Goal: Complete application form

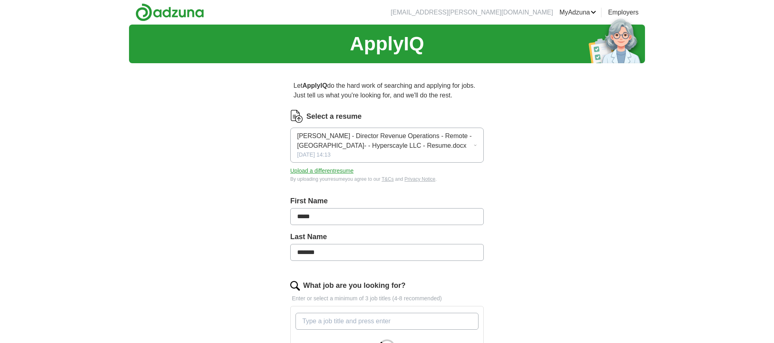
click at [307, 169] on button "Upload a different resume" at bounding box center [321, 171] width 63 height 8
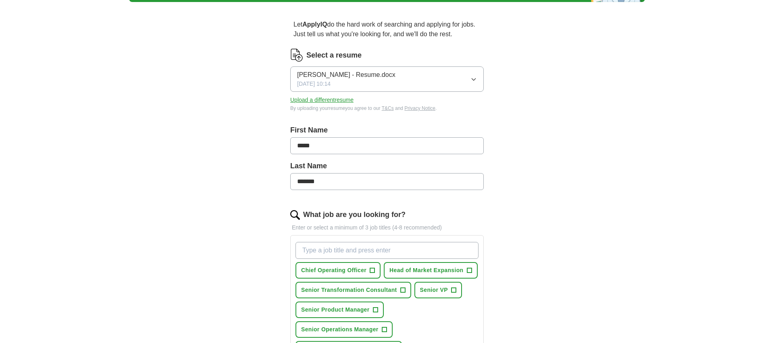
scroll to position [66, 0]
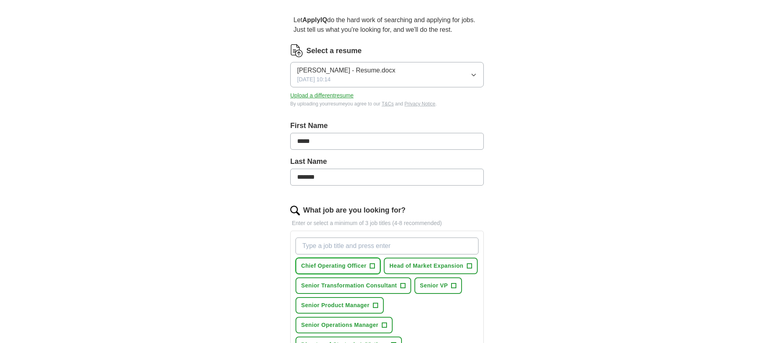
click at [356, 267] on span "Chief Operating Officer" at bounding box center [333, 266] width 65 height 8
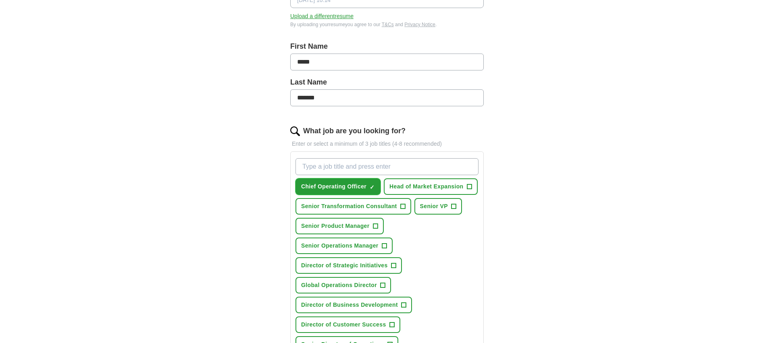
scroll to position [145, 0]
click at [423, 186] on span "Head of Market Expansion" at bounding box center [426, 186] width 74 height 8
click at [429, 204] on span "Senior VP" at bounding box center [434, 206] width 28 height 8
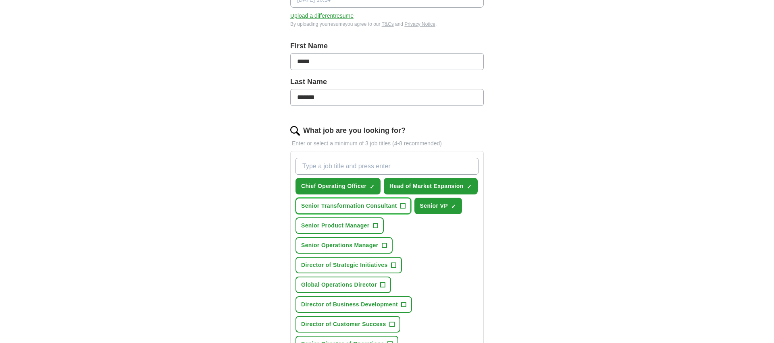
click at [332, 206] on span "Senior Transformation Consultant" at bounding box center [349, 206] width 96 height 8
click at [323, 228] on span "Senior Product Manager" at bounding box center [335, 226] width 69 height 8
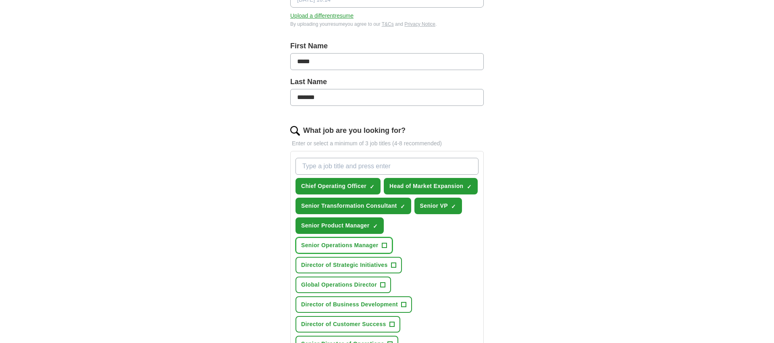
click at [328, 245] on span "Senior Operations Manager" at bounding box center [339, 245] width 77 height 8
click at [333, 266] on span "Director of Strategic Initiatives" at bounding box center [344, 265] width 87 height 8
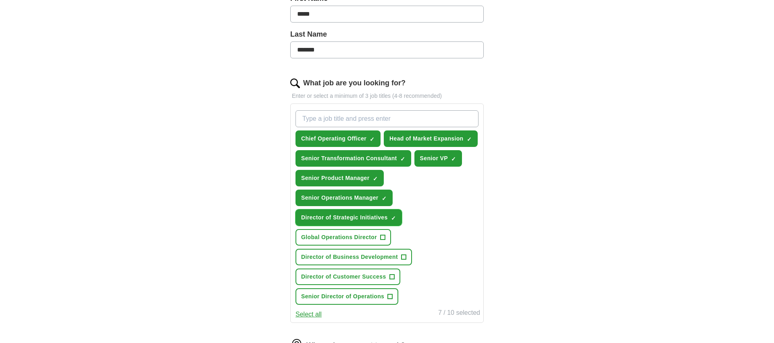
scroll to position [200, 0]
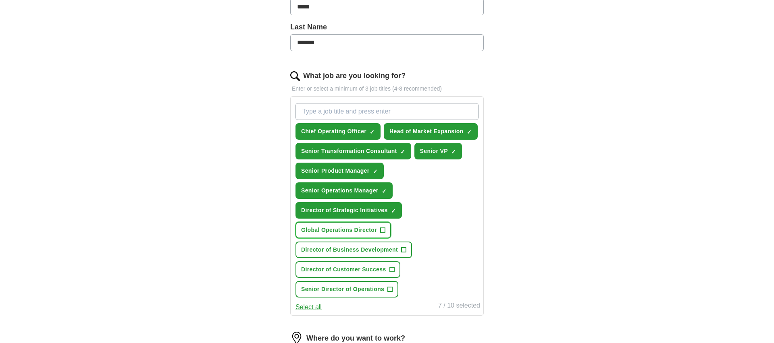
click at [326, 231] on span "Global Operations Director" at bounding box center [339, 230] width 76 height 8
click at [332, 251] on span "Director of Business Development" at bounding box center [349, 250] width 97 height 8
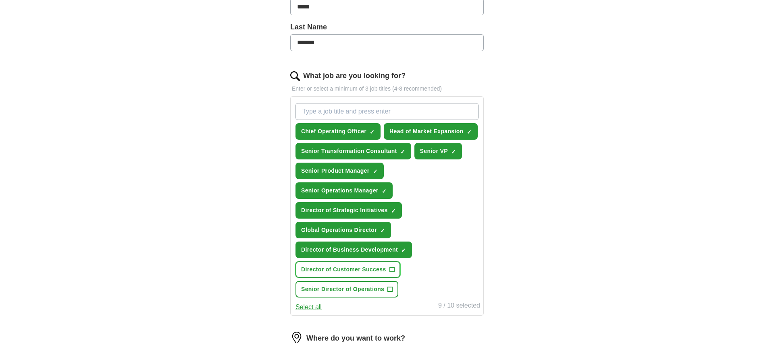
click at [333, 267] on span "Director of Customer Success" at bounding box center [343, 270] width 85 height 8
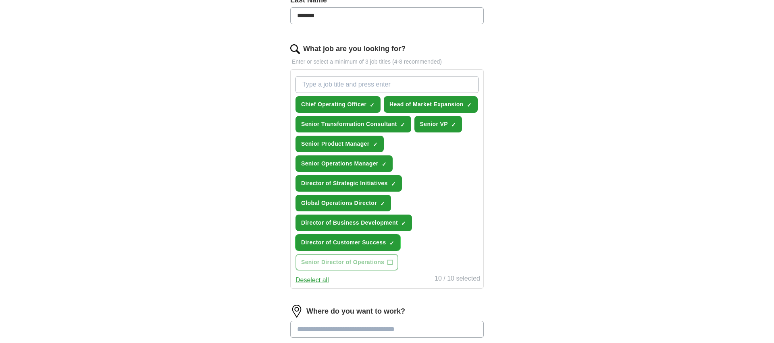
scroll to position [228, 0]
click at [340, 138] on button "Senior Product Manager ✓ ×" at bounding box center [339, 143] width 88 height 17
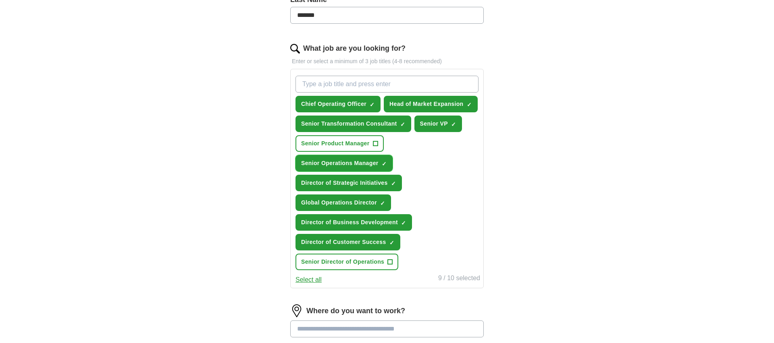
click at [349, 163] on span "Senior Operations Manager" at bounding box center [339, 163] width 77 height 8
click at [309, 262] on span "Senior Director of Operations" at bounding box center [342, 262] width 83 height 8
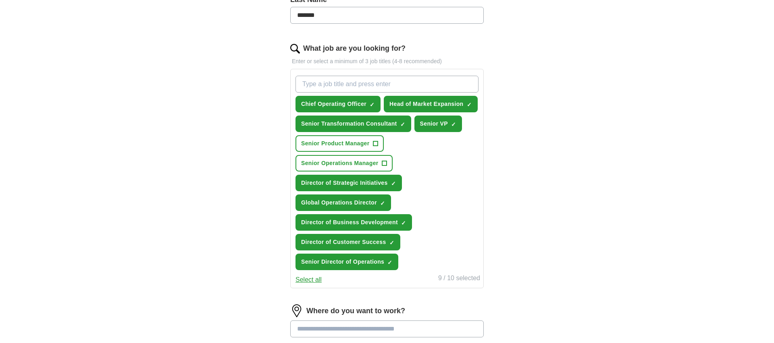
click at [306, 278] on button "Select all" at bounding box center [308, 280] width 26 height 10
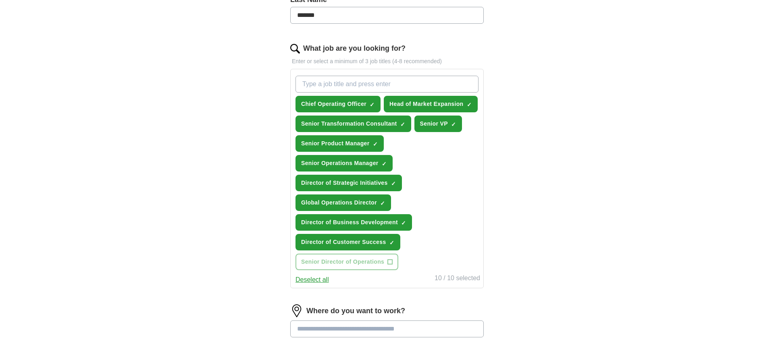
click at [306, 278] on button "Deselect all" at bounding box center [311, 280] width 33 height 10
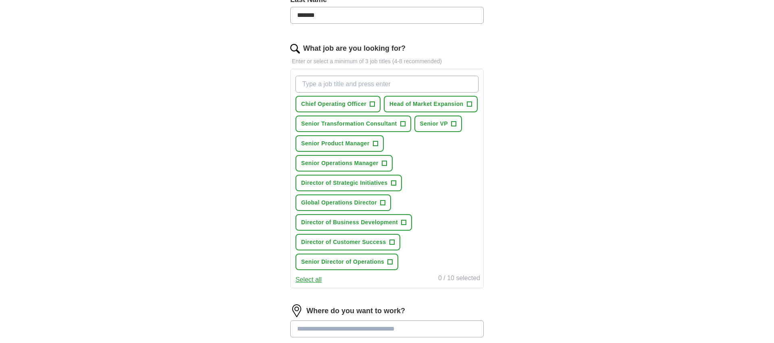
click at [306, 278] on button "Select all" at bounding box center [308, 280] width 26 height 10
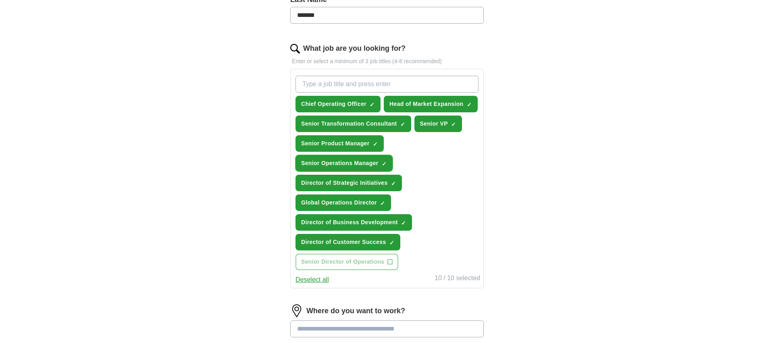
click at [0, 0] on span "×" at bounding box center [0, 0] width 0 height 0
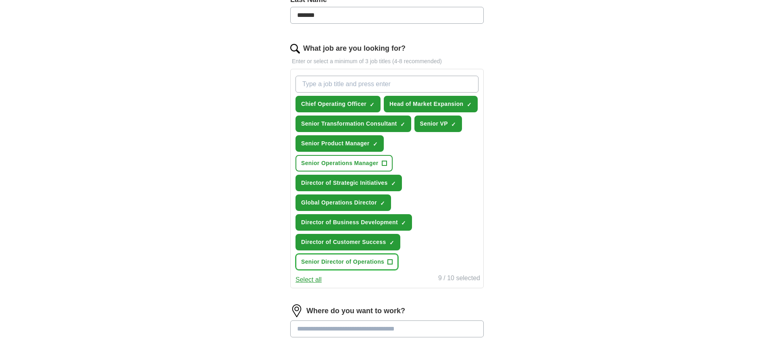
click at [363, 264] on span "Senior Director of Operations" at bounding box center [342, 262] width 83 height 8
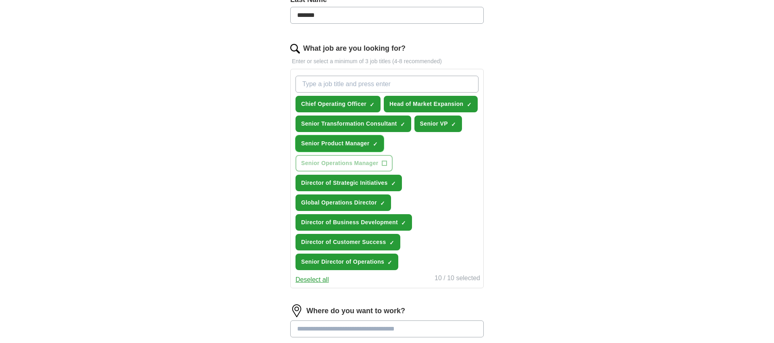
click at [335, 144] on span "Senior Product Manager" at bounding box center [335, 143] width 69 height 8
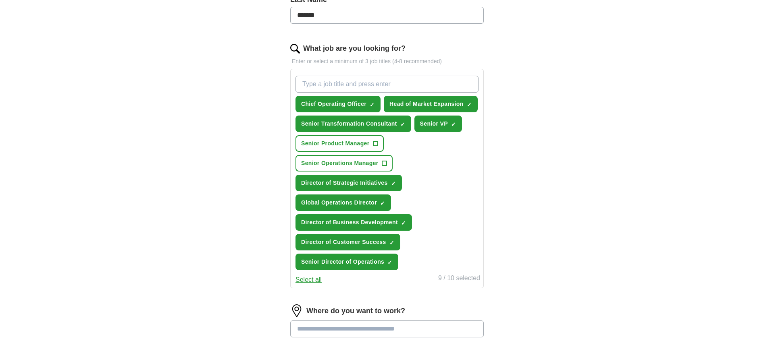
click at [322, 87] on input "What job are you looking for?" at bounding box center [386, 84] width 183 height 17
type input "sales operations director"
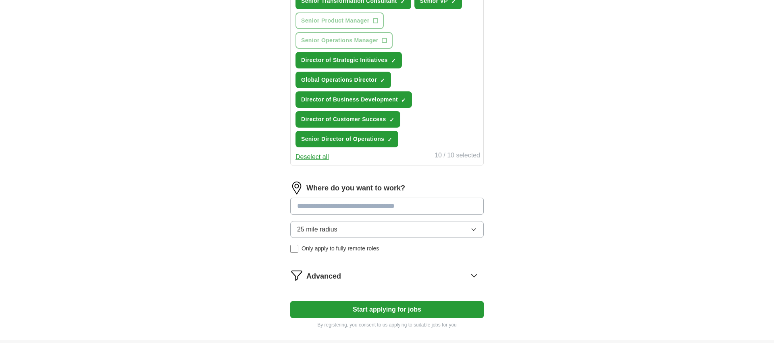
scroll to position [371, 0]
click at [317, 206] on input at bounding box center [386, 205] width 193 height 17
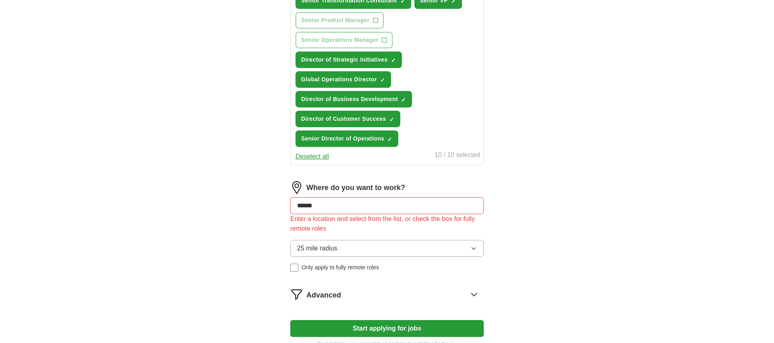
click at [275, 213] on div "Let ApplyIQ do the hard work of searching and applying for jobs. Just tell us w…" at bounding box center [387, 29] width 258 height 660
click at [308, 208] on input "******" at bounding box center [386, 205] width 193 height 17
type input "*******"
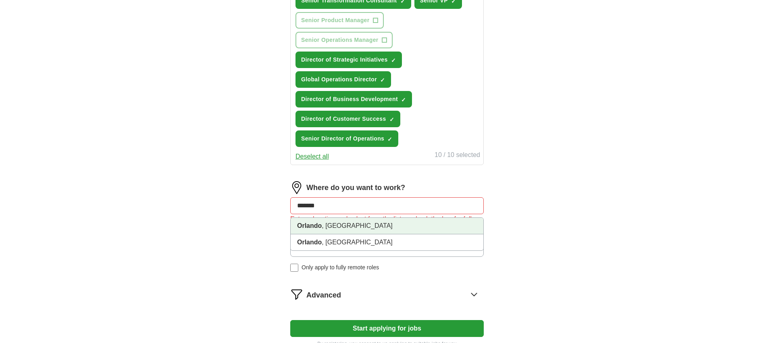
click at [304, 229] on strong "Orlando" at bounding box center [309, 225] width 25 height 7
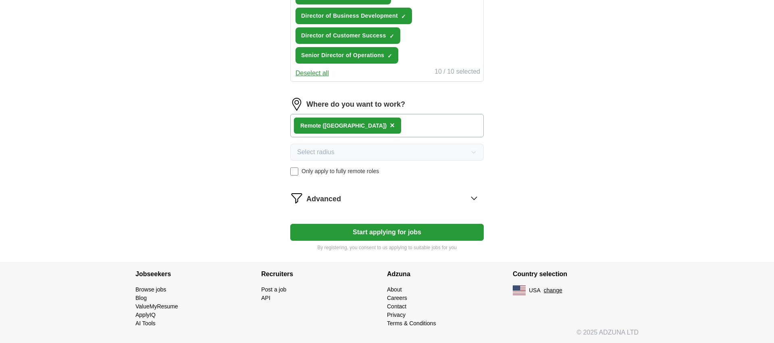
scroll to position [455, 0]
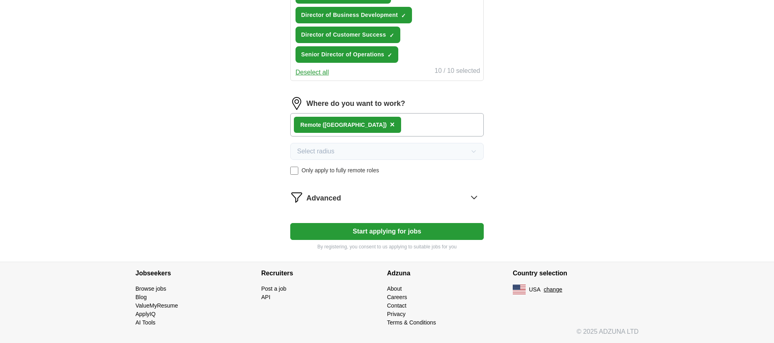
click at [321, 201] on span "Advanced" at bounding box center [323, 198] width 35 height 11
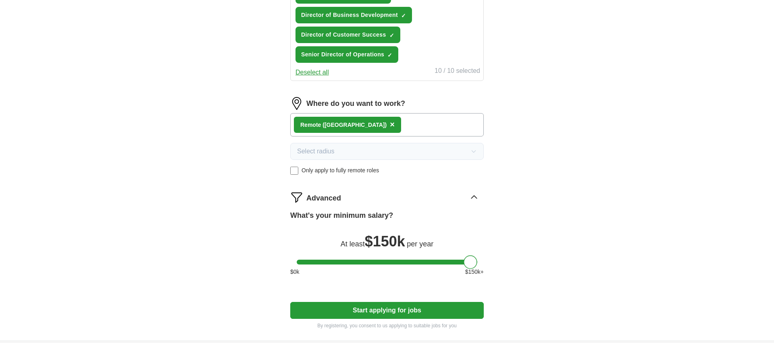
drag, startPoint x: 303, startPoint y: 262, endPoint x: 515, endPoint y: 244, distance: 211.9
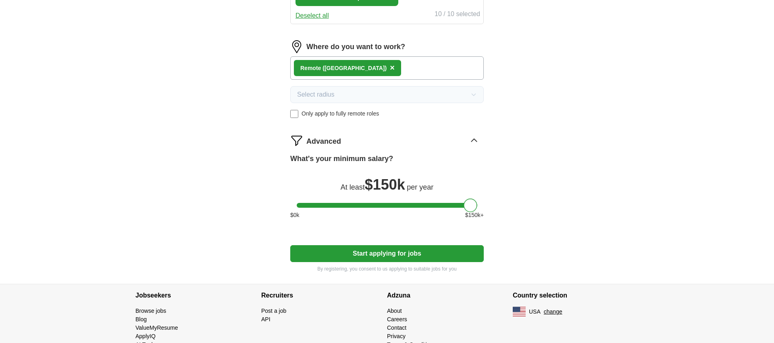
scroll to position [525, 0]
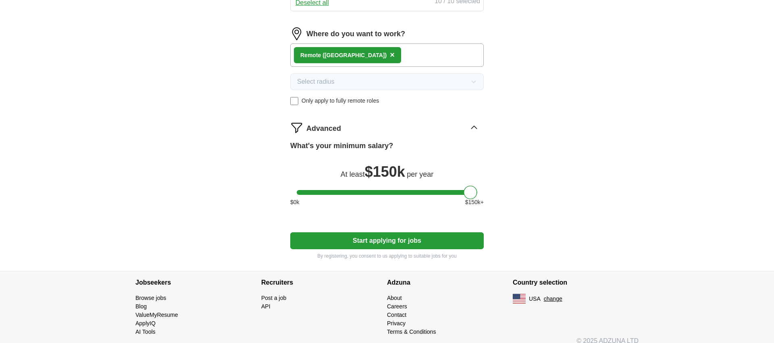
click at [401, 239] on button "Start applying for jobs" at bounding box center [386, 241] width 193 height 17
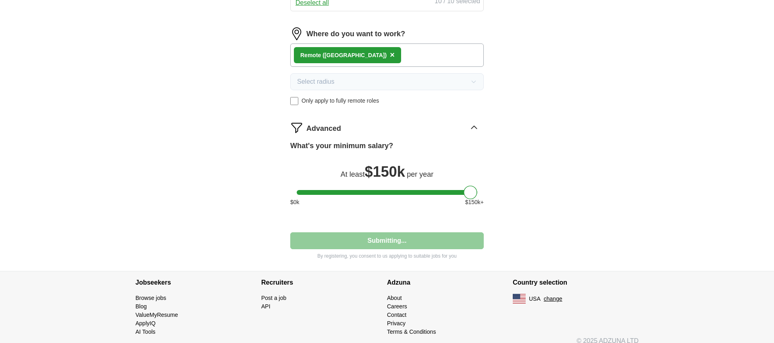
select select "**"
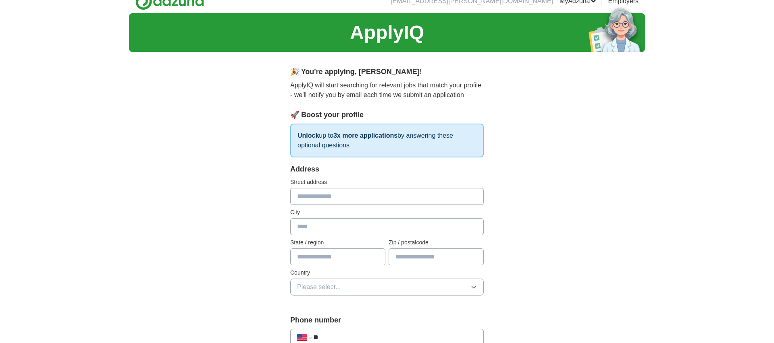
scroll to position [0, 0]
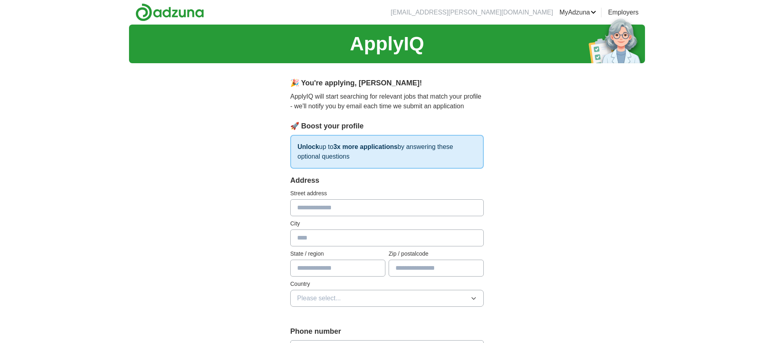
click at [304, 213] on input "text" at bounding box center [386, 207] width 193 height 17
type input "**********"
type input "*******"
type input "**"
type input "*****"
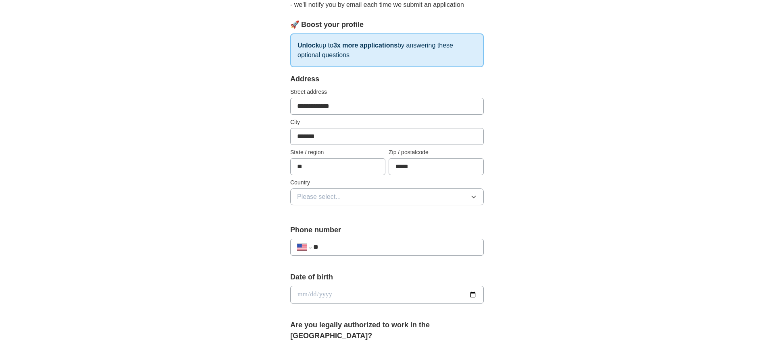
scroll to position [102, 0]
click at [326, 202] on button "Please select..." at bounding box center [386, 196] width 193 height 17
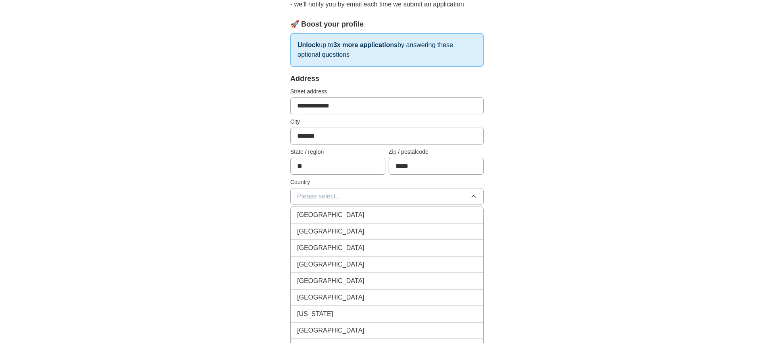
click at [311, 231] on span "[GEOGRAPHIC_DATA]" at bounding box center [330, 232] width 67 height 10
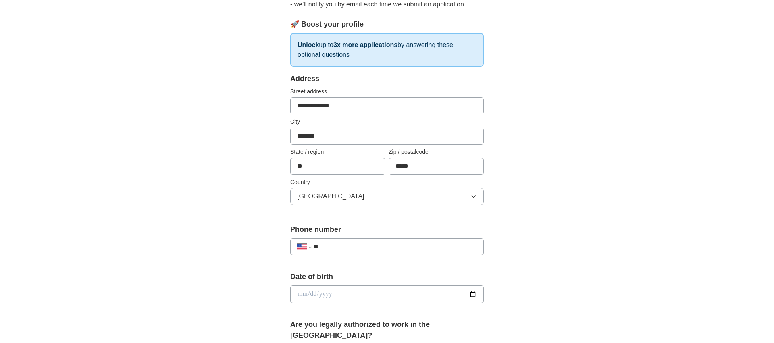
click at [344, 248] on input "**" at bounding box center [395, 247] width 164 height 10
type input "**********"
click at [308, 299] on input "date" at bounding box center [386, 295] width 193 height 18
type input "**********"
click at [261, 294] on div "**********" at bounding box center [387, 312] width 258 height 689
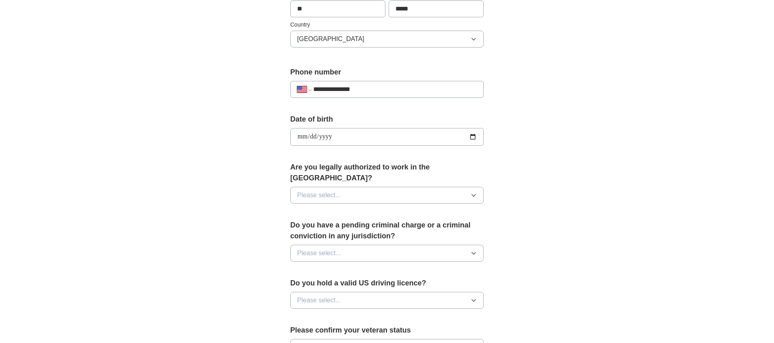
scroll to position [260, 0]
click at [330, 190] on span "Please select..." at bounding box center [319, 195] width 44 height 10
click at [310, 209] on div "Yes" at bounding box center [387, 214] width 180 height 10
click at [332, 248] on span "Please select..." at bounding box center [319, 253] width 44 height 10
click at [308, 283] on div "No" at bounding box center [387, 288] width 180 height 10
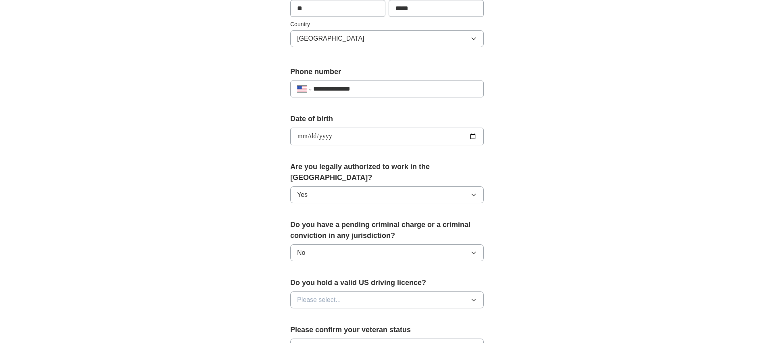
click at [336, 295] on span "Please select..." at bounding box center [319, 300] width 44 height 10
click at [310, 314] on div "Yes" at bounding box center [387, 319] width 180 height 10
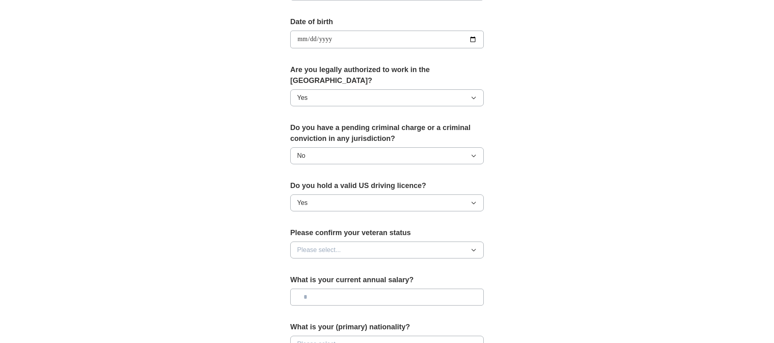
scroll to position [358, 0]
click at [318, 245] on button "Please select..." at bounding box center [386, 249] width 193 height 17
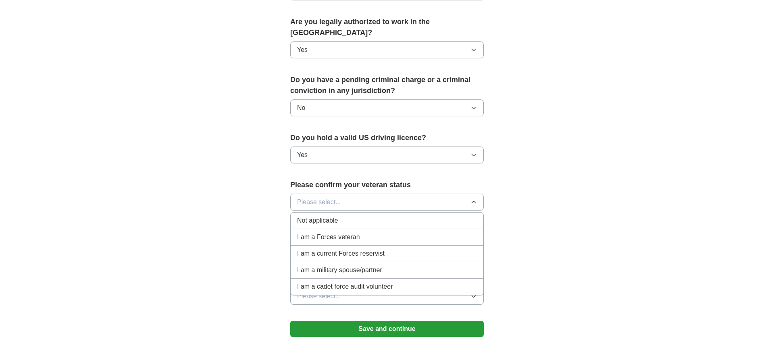
scroll to position [408, 0]
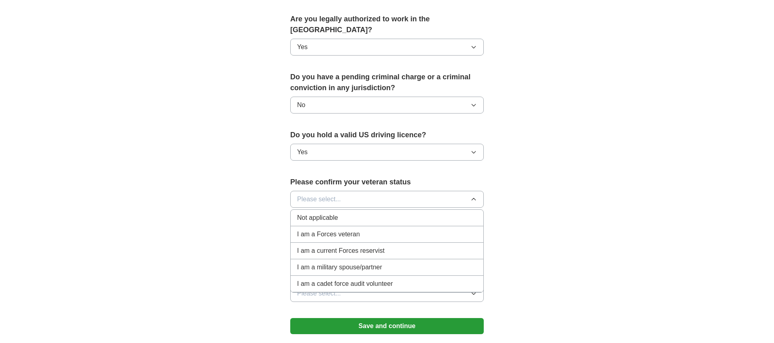
click at [312, 213] on span "Not applicable" at bounding box center [317, 218] width 41 height 10
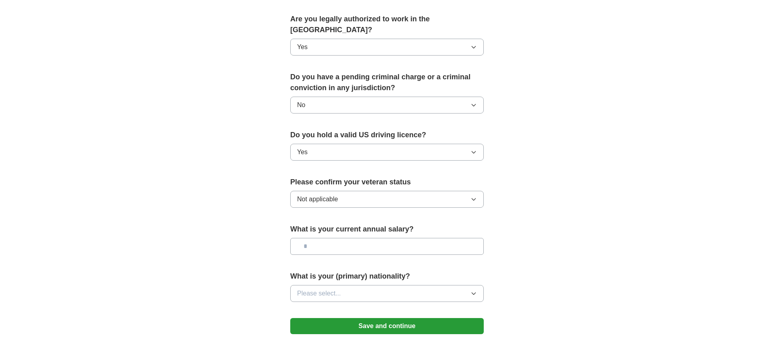
click at [336, 238] on input "text" at bounding box center [386, 246] width 193 height 17
type input "********"
click at [346, 285] on button "Please select..." at bounding box center [386, 293] width 193 height 17
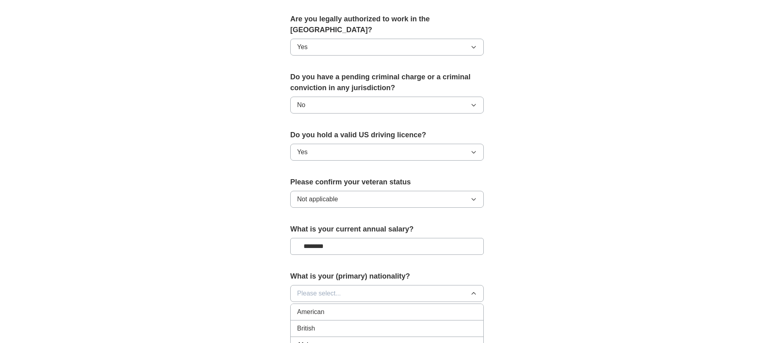
click at [305, 308] on span "American" at bounding box center [310, 313] width 27 height 10
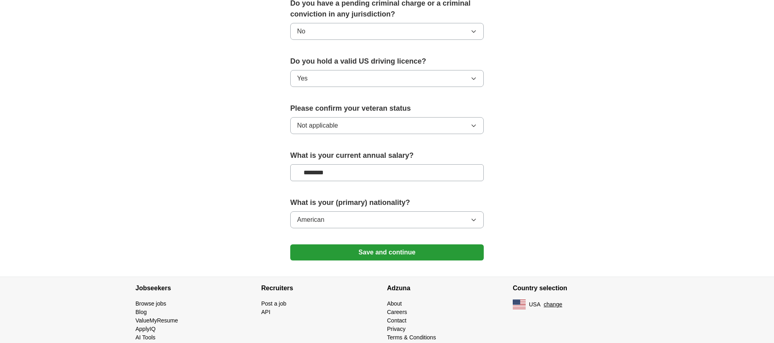
scroll to position [486, 0]
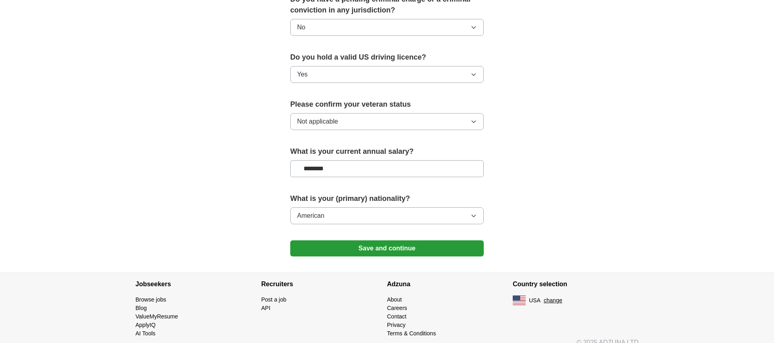
click at [379, 241] on button "Save and continue" at bounding box center [386, 249] width 193 height 16
